Goal: Task Accomplishment & Management: Manage account settings

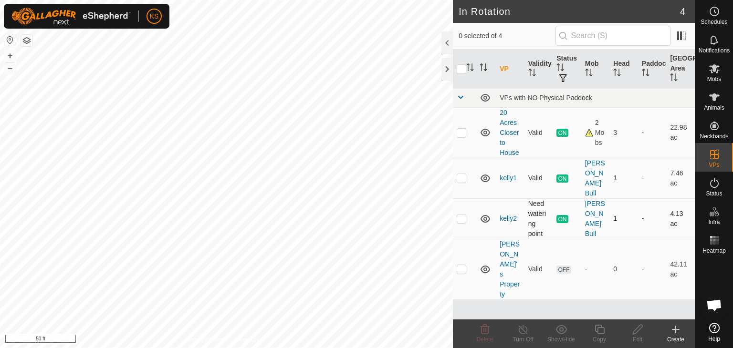
checkbox input "true"
click at [522, 331] on icon at bounding box center [523, 329] width 12 height 11
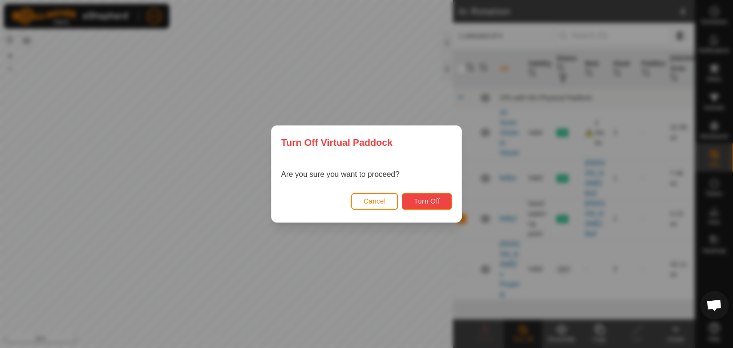
click at [444, 203] on button "Turn Off" at bounding box center [427, 201] width 50 height 17
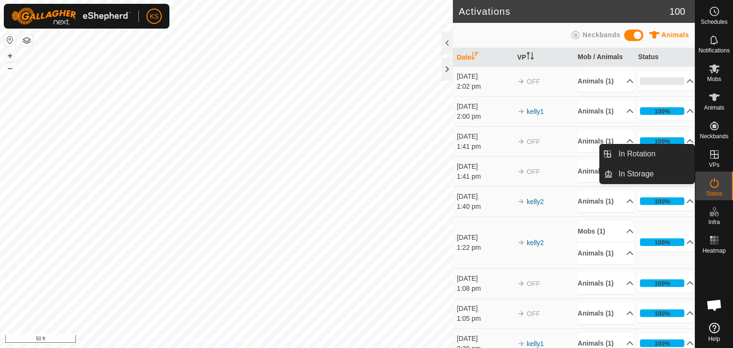
click at [710, 156] on icon at bounding box center [713, 154] width 11 height 11
click at [715, 157] on icon at bounding box center [713, 154] width 11 height 11
click at [654, 149] on link "In Rotation" at bounding box center [653, 154] width 82 height 19
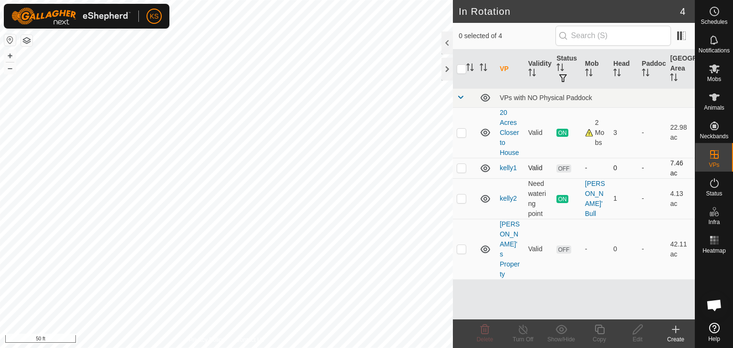
click at [462, 165] on p-checkbox at bounding box center [461, 168] width 10 height 8
checkbox input "true"
click at [460, 197] on p-checkbox at bounding box center [461, 199] width 10 height 8
checkbox input "true"
click at [520, 332] on icon at bounding box center [523, 329] width 12 height 11
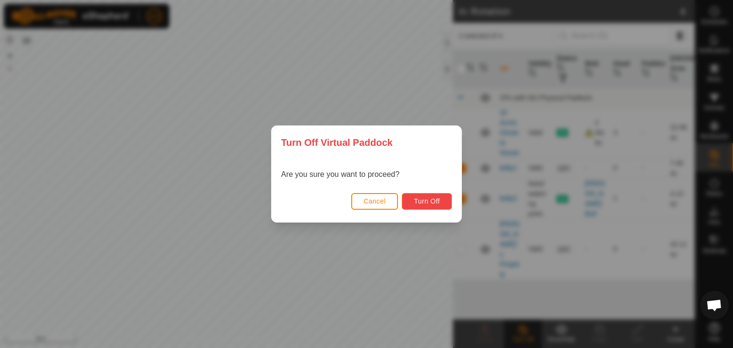
click at [433, 200] on span "Turn Off" at bounding box center [427, 201] width 26 height 8
click at [424, 201] on span "Turn Off" at bounding box center [427, 201] width 26 height 8
click at [387, 199] on button "Cancel" at bounding box center [374, 201] width 47 height 17
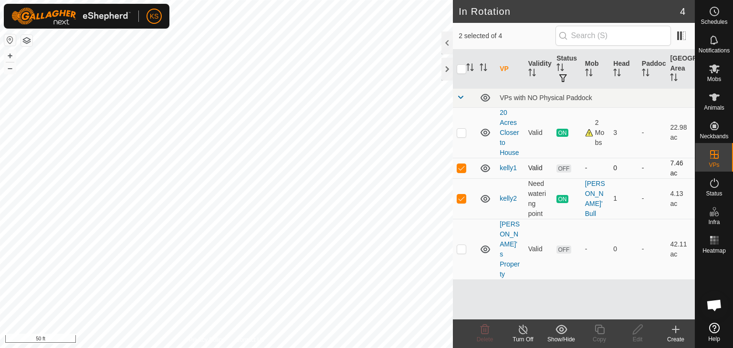
click at [461, 167] on p-checkbox at bounding box center [461, 168] width 10 height 8
click at [522, 334] on icon at bounding box center [522, 330] width 9 height 10
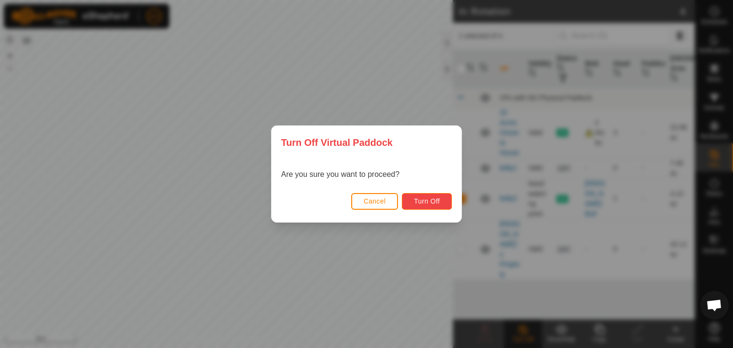
click at [436, 203] on span "Turn Off" at bounding box center [427, 201] width 26 height 8
click at [382, 202] on span "Cancel" at bounding box center [374, 201] width 22 height 8
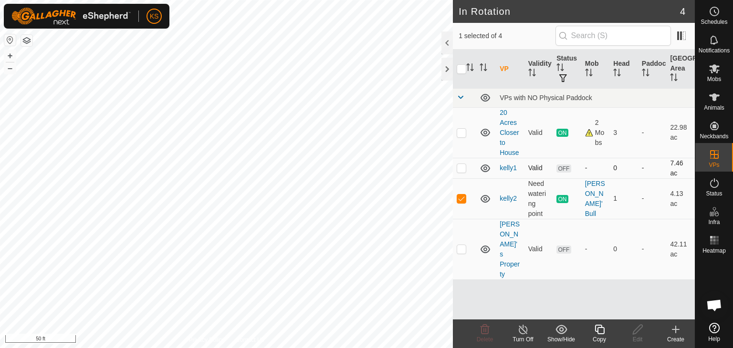
click at [461, 167] on p-checkbox at bounding box center [461, 168] width 10 height 8
checkbox input "true"
click at [460, 199] on p-checkbox at bounding box center [461, 199] width 10 height 8
checkbox input "false"
click at [715, 73] on icon at bounding box center [713, 68] width 11 height 11
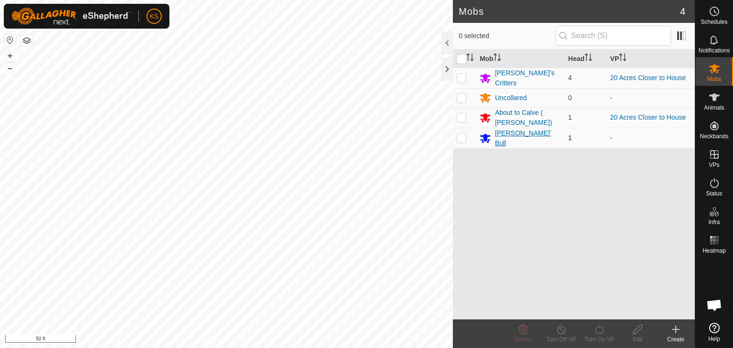
click at [517, 137] on div "[PERSON_NAME]' Bull" at bounding box center [527, 138] width 65 height 20
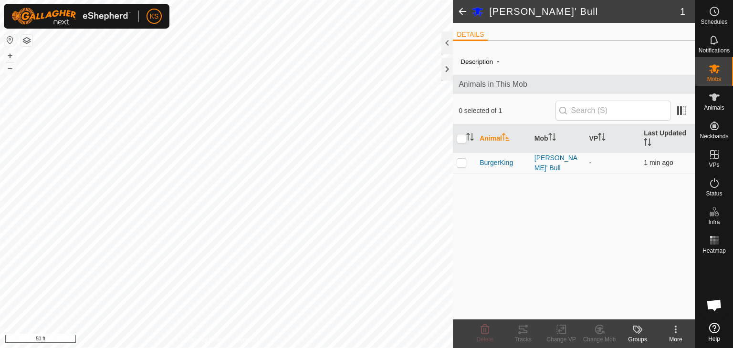
click at [464, 163] on p-checkbox at bounding box center [461, 163] width 10 height 8
checkbox input "true"
click at [559, 332] on icon at bounding box center [561, 329] width 12 height 11
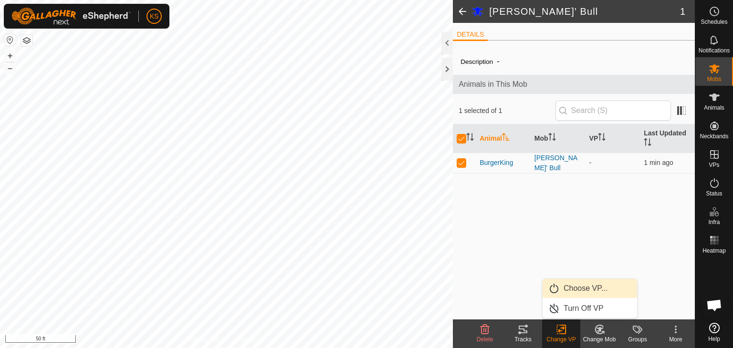
click at [570, 292] on link "Choose VP..." at bounding box center [589, 288] width 94 height 19
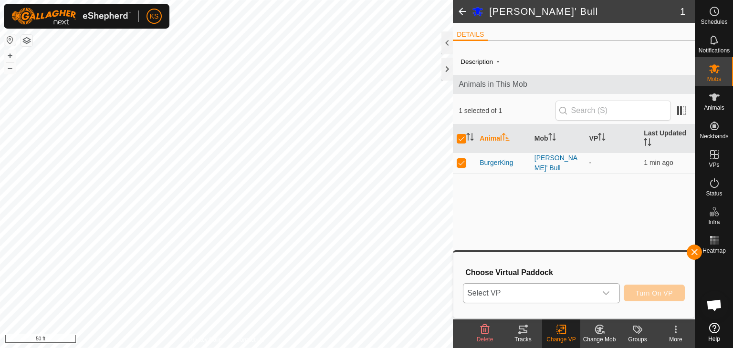
click at [601, 292] on div "dropdown trigger" at bounding box center [605, 293] width 19 height 19
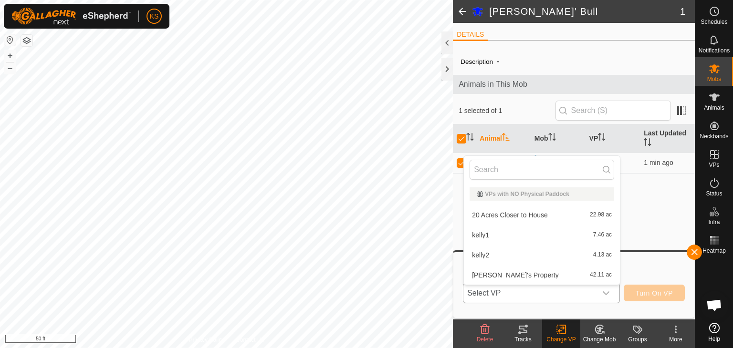
click at [550, 239] on li "kelly1 7.46 ac" at bounding box center [542, 235] width 156 height 19
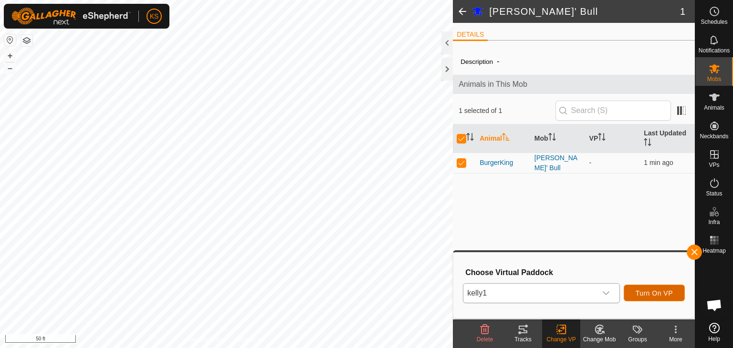
click at [656, 290] on span "Turn On VP" at bounding box center [653, 294] width 37 height 8
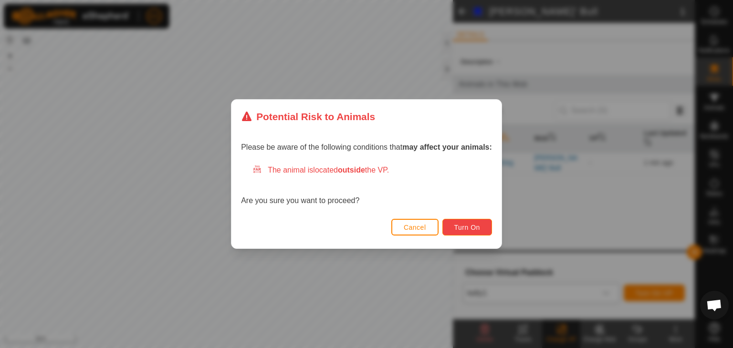
click at [482, 231] on button "Turn On" at bounding box center [467, 227] width 50 height 17
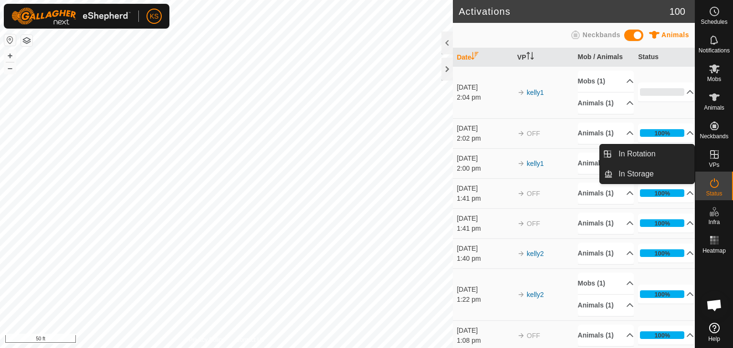
click at [717, 159] on icon at bounding box center [713, 154] width 11 height 11
click at [653, 160] on link "In Rotation" at bounding box center [653, 154] width 82 height 19
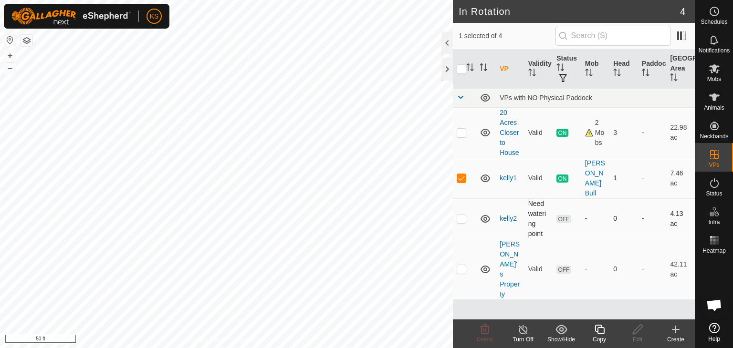
click at [464, 215] on p-checkbox at bounding box center [461, 219] width 10 height 8
checkbox input "true"
click at [462, 174] on p-checkbox at bounding box center [461, 178] width 10 height 8
checkbox input "false"
click at [637, 334] on icon at bounding box center [638, 329] width 12 height 11
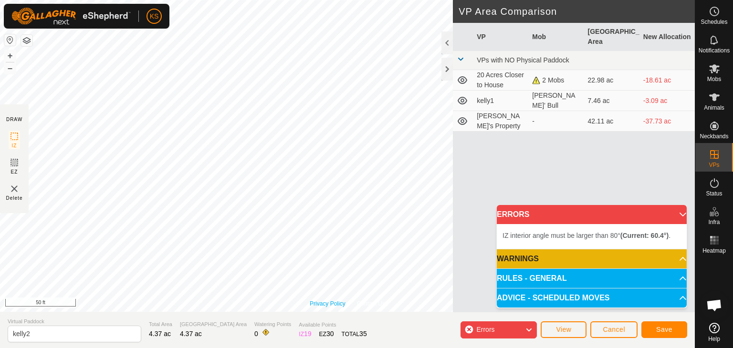
click at [324, 300] on div "Privacy Policy Contact Us IZ interior angle must be larger than 80° (Current: 6…" at bounding box center [347, 156] width 694 height 312
click at [414, 315] on div "Privacy Policy Contact Us Status: OFF Type: Inclusion Zone + – ⇧ i 50 ft DRAW I…" at bounding box center [347, 174] width 694 height 348
click at [664, 329] on span "Save" at bounding box center [664, 330] width 16 height 8
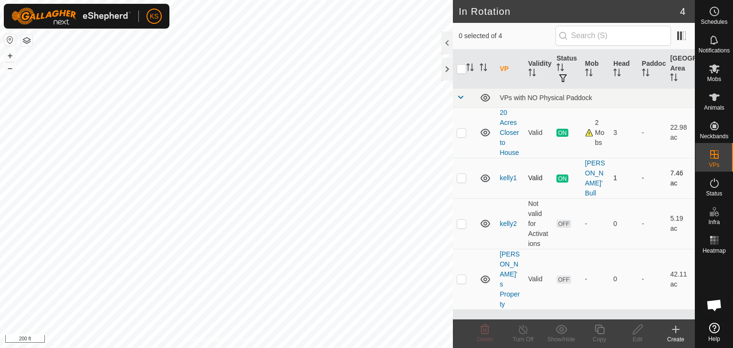
click at [461, 174] on p-checkbox at bounding box center [461, 178] width 10 height 8
checkbox input "false"
checkbox input "true"
click at [639, 333] on icon at bounding box center [638, 329] width 12 height 11
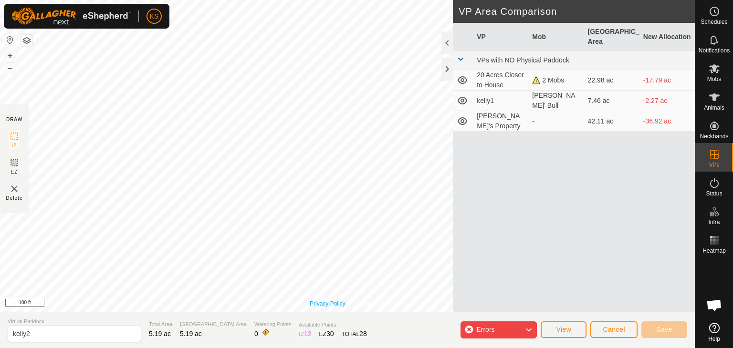
click at [316, 304] on div "Privacy Policy Contact Us BurgerKing 1124196041 Kelly' Bull - + – ⇧ i 100 ft" at bounding box center [347, 156] width 694 height 312
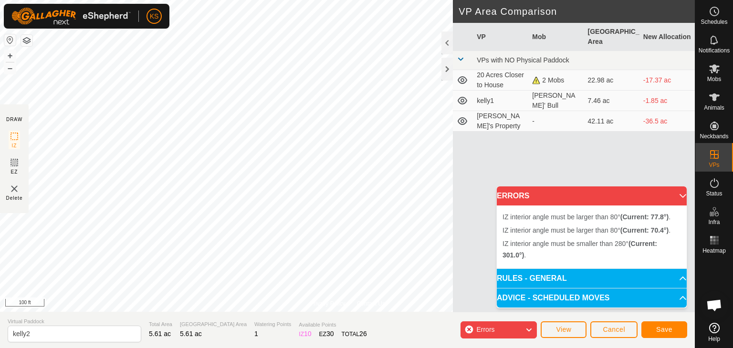
click at [259, 0] on html "KS Schedules Notifications Mobs Animals Neckbands VPs Status Infra Heatmap Help…" at bounding box center [366, 174] width 733 height 348
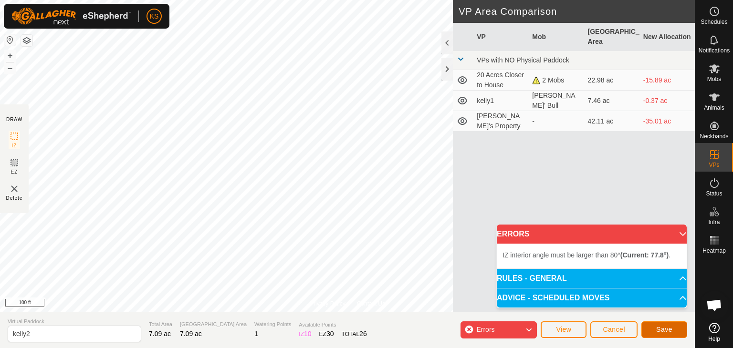
click at [659, 328] on span "Save" at bounding box center [664, 330] width 16 height 8
